Goal: Navigation & Orientation: Find specific page/section

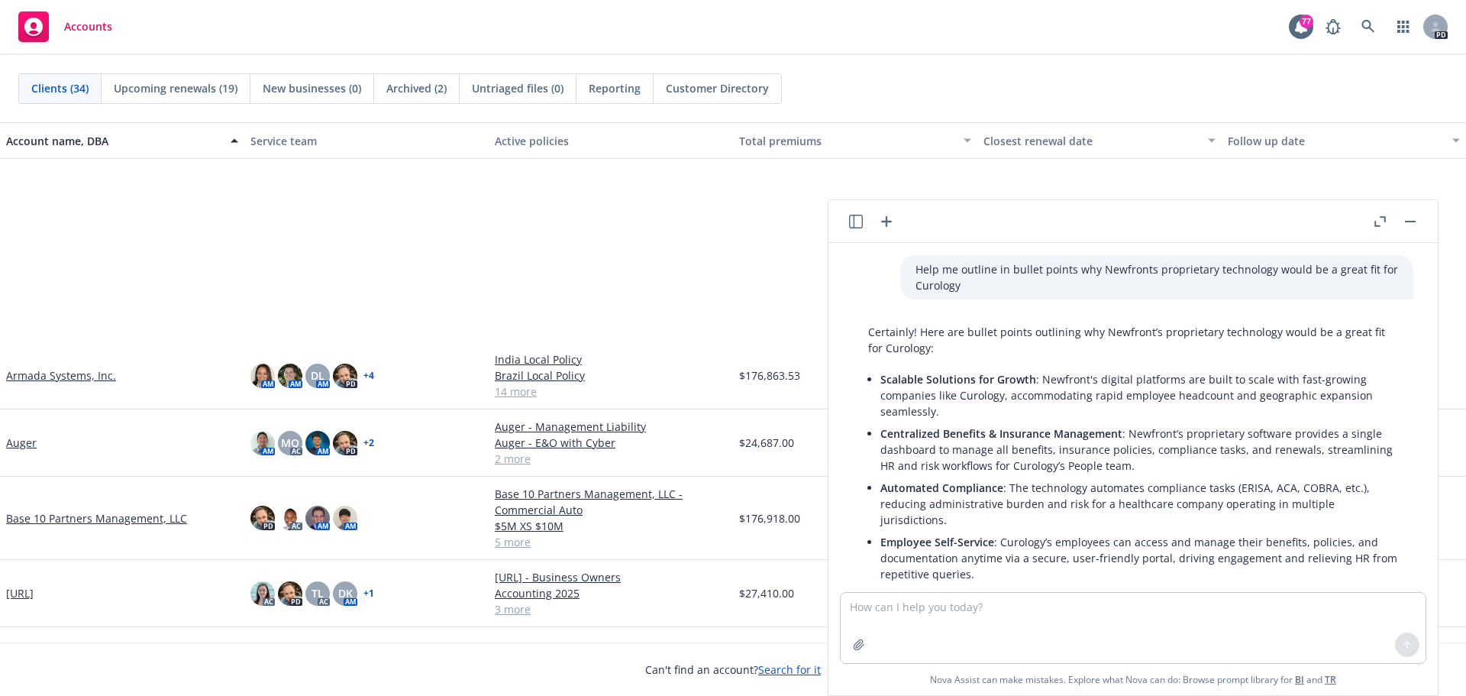
scroll to position [253, 0]
